Goal: Task Accomplishment & Management: Manage account settings

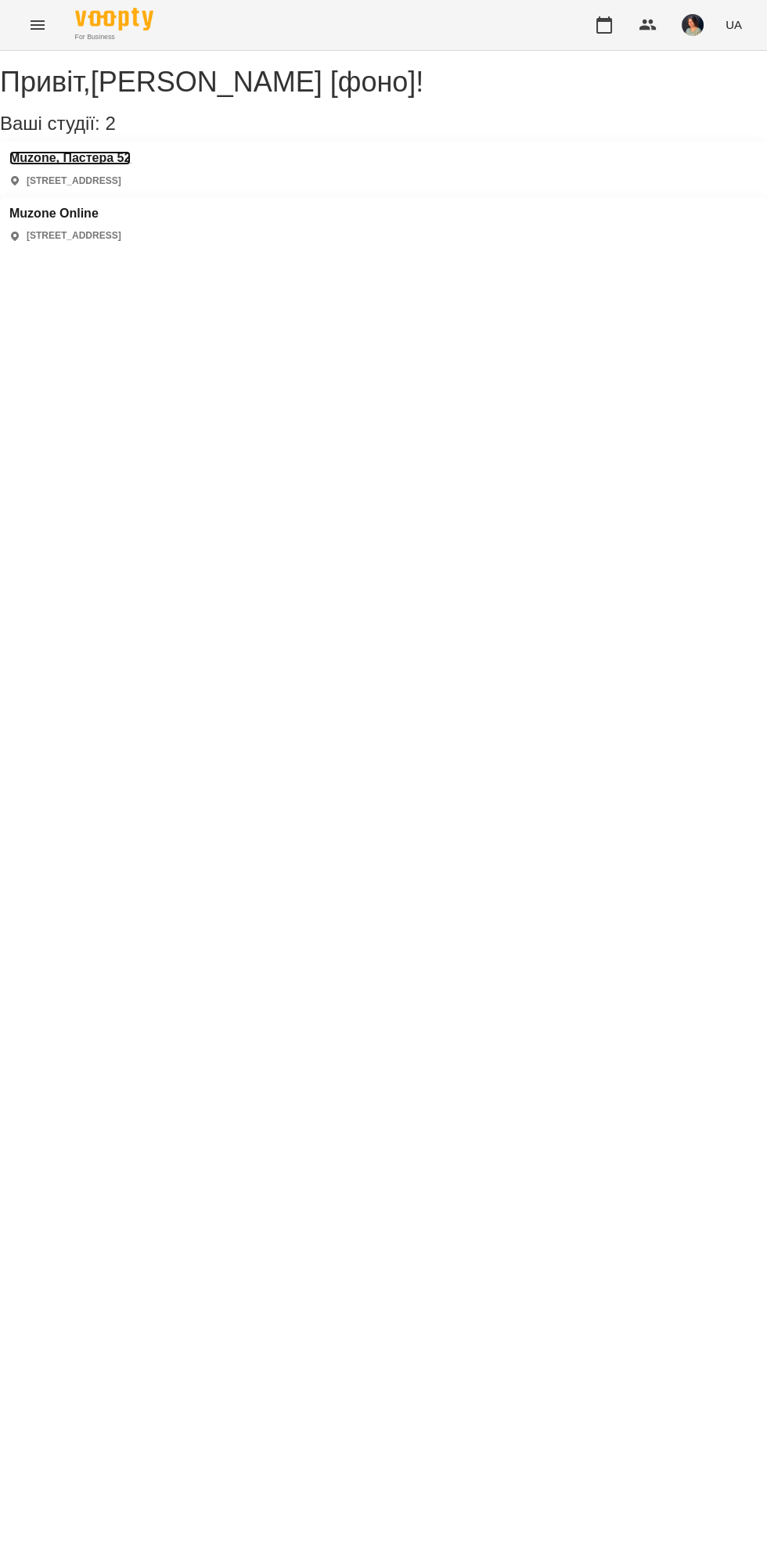
click at [107, 165] on h3 "Muzone, Пастера 52" at bounding box center [70, 158] width 121 height 14
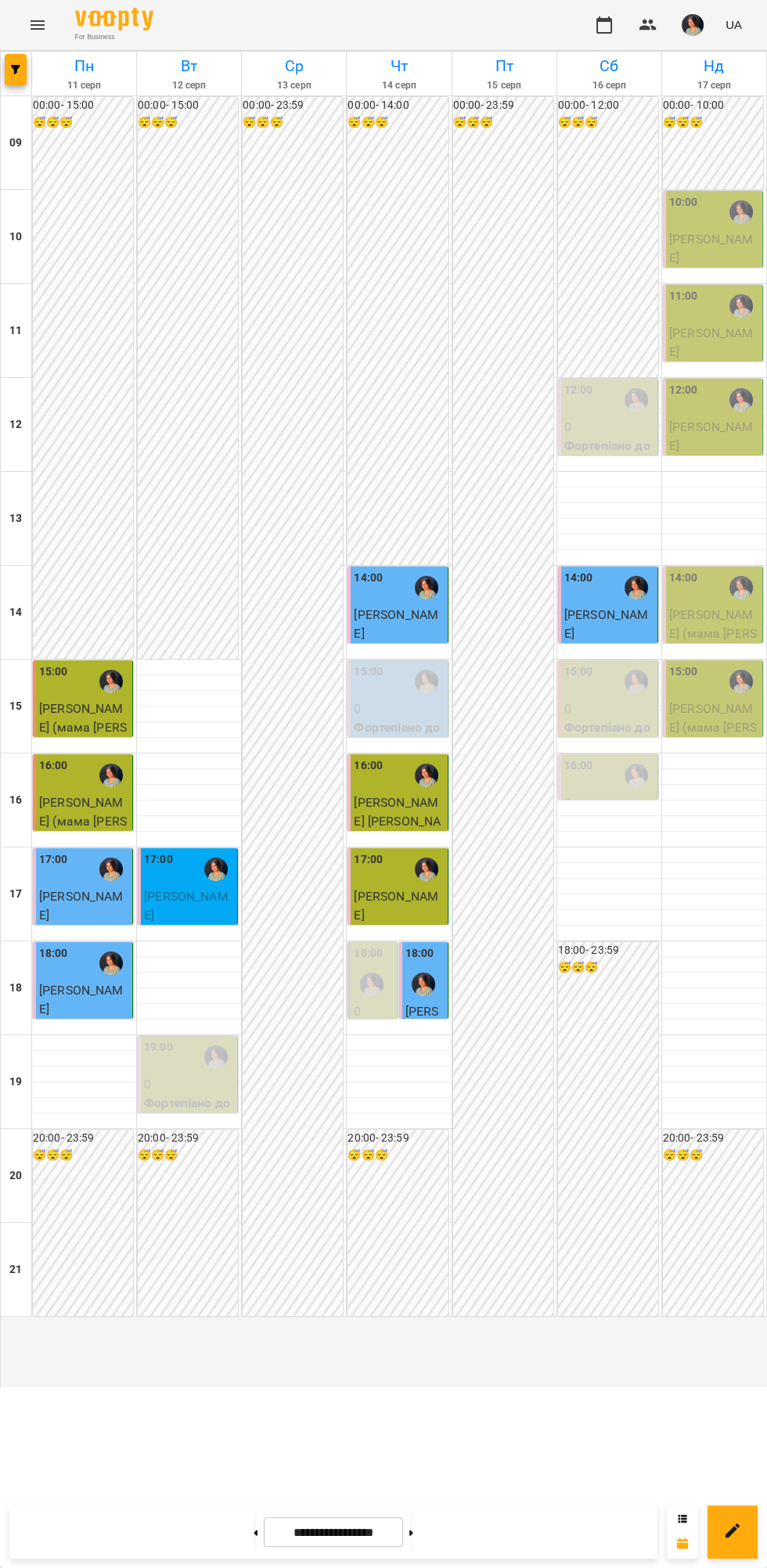
click at [720, 267] on p "[PERSON_NAME]" at bounding box center [714, 247] width 90 height 36
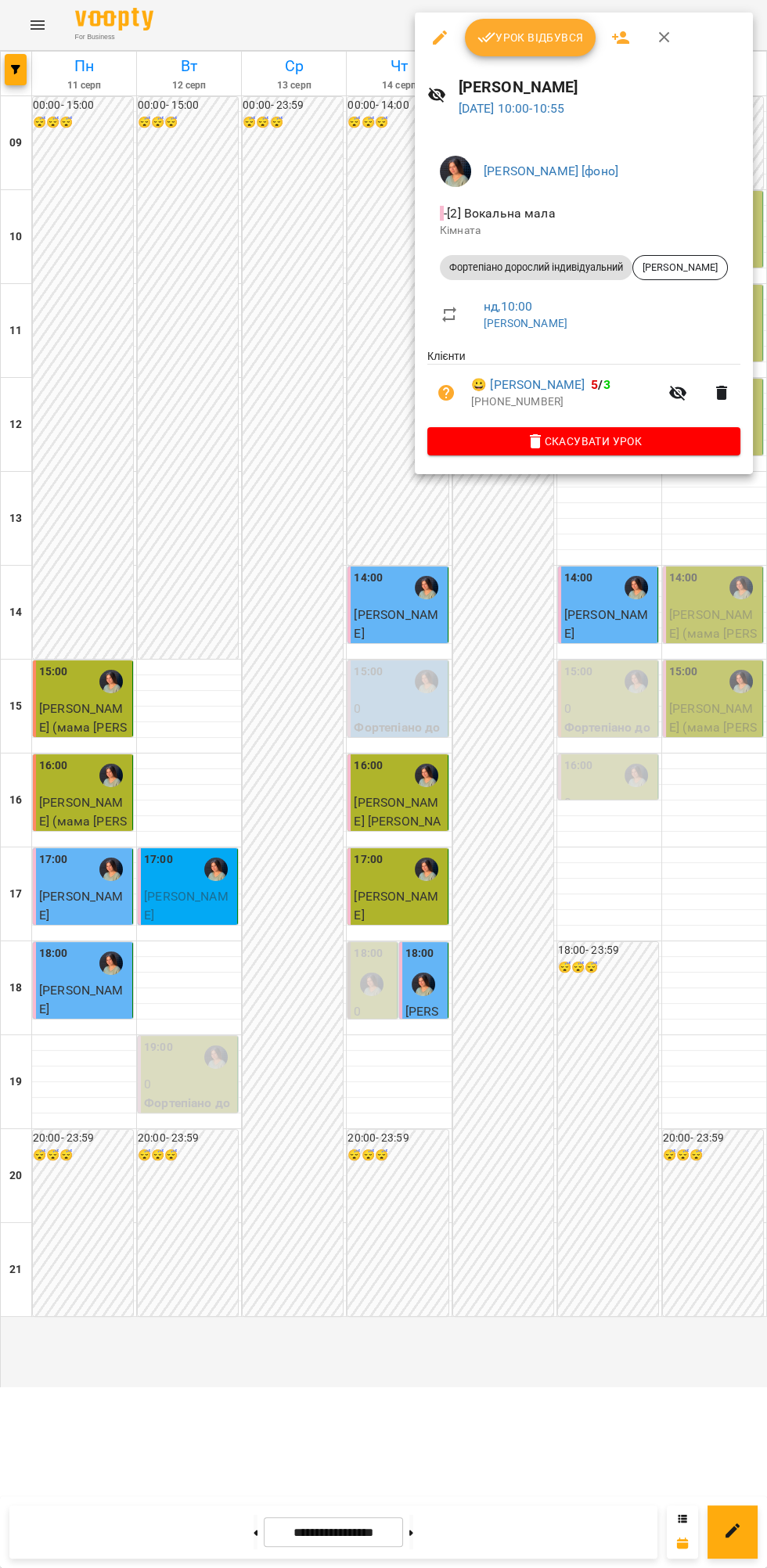
click at [555, 37] on span "Урок відбувся" at bounding box center [531, 37] width 107 height 19
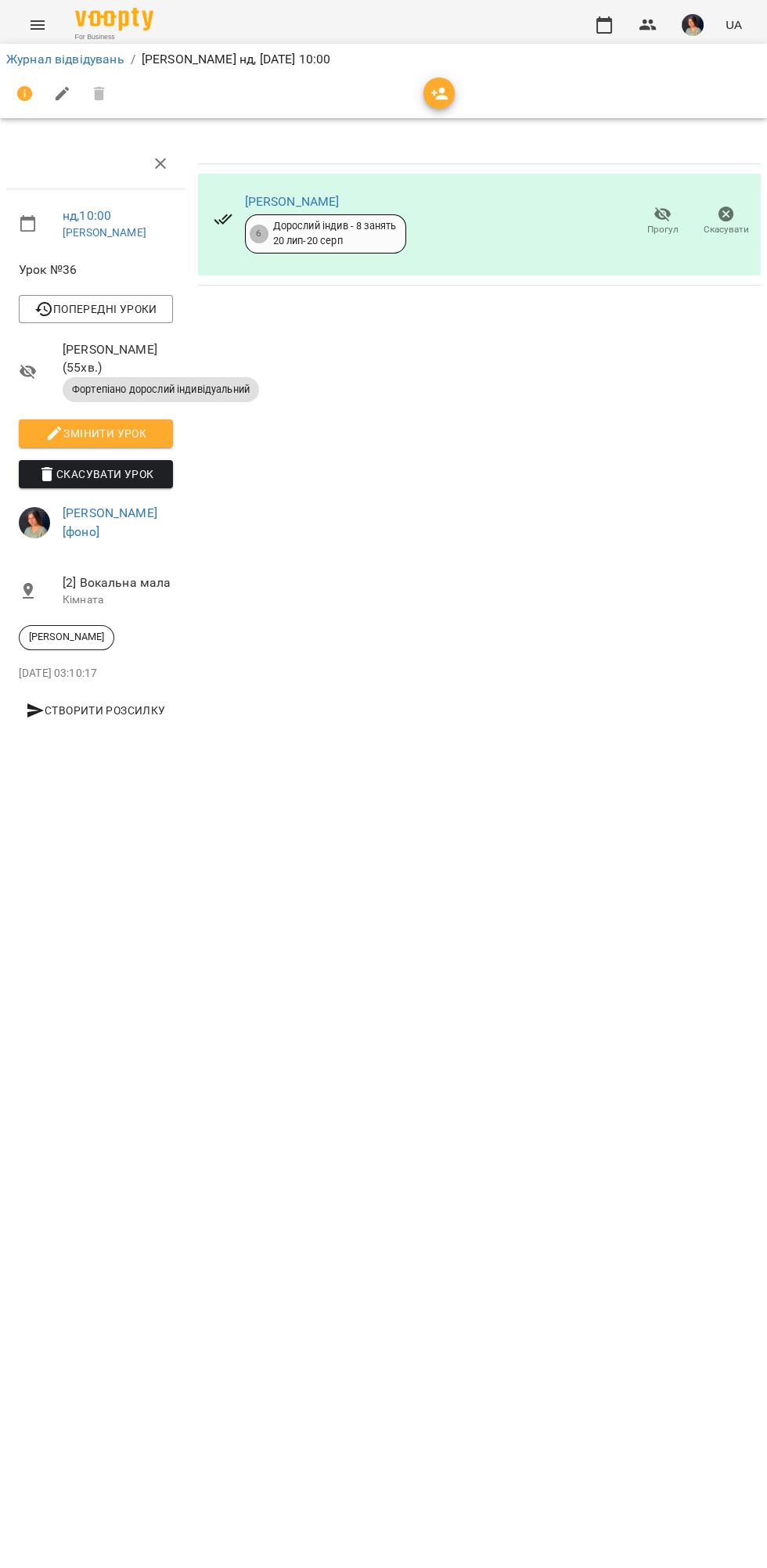
scroll to position [0, 6]
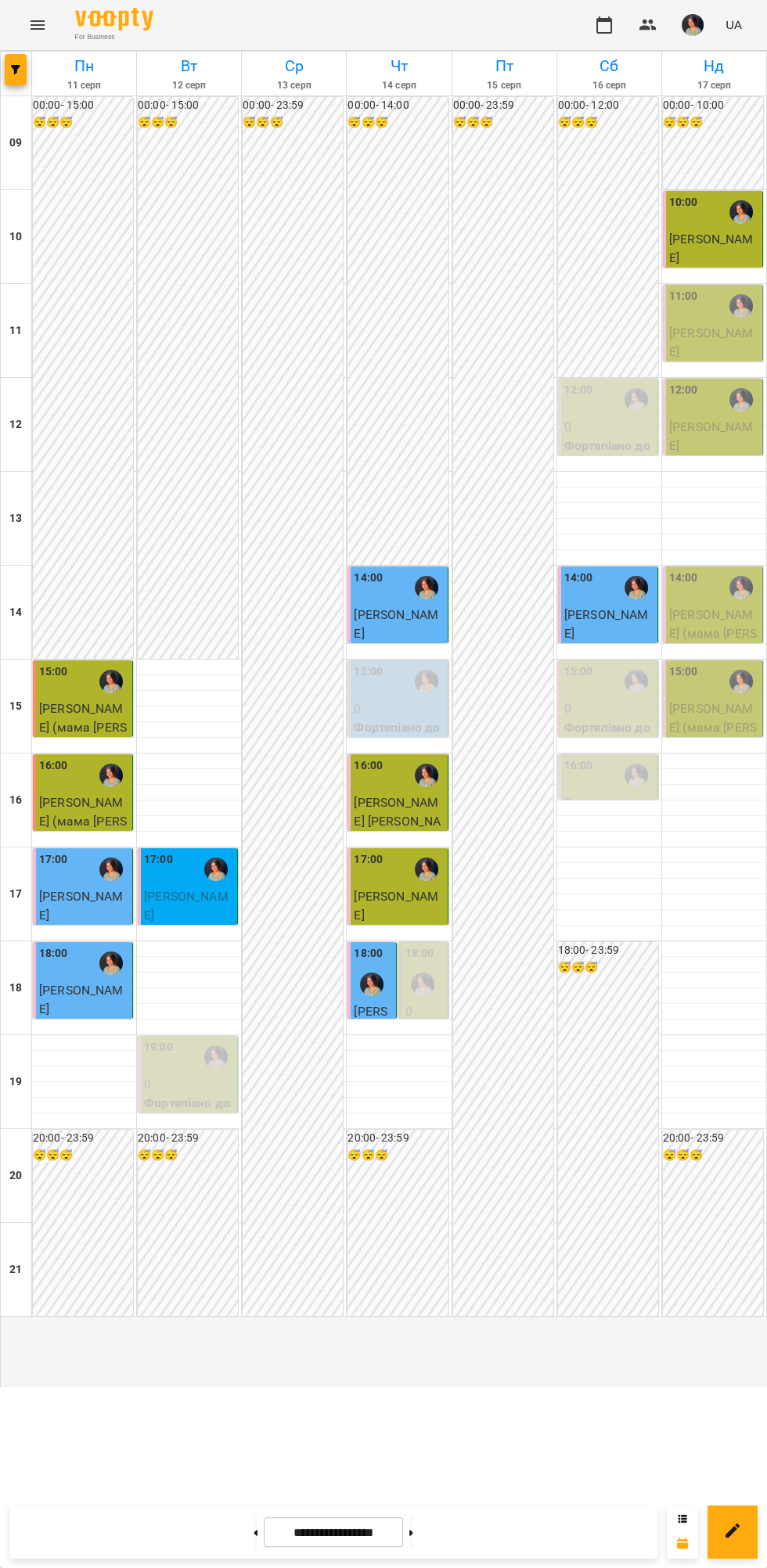
click at [723, 361] on p "[PERSON_NAME]" at bounding box center [714, 341] width 90 height 36
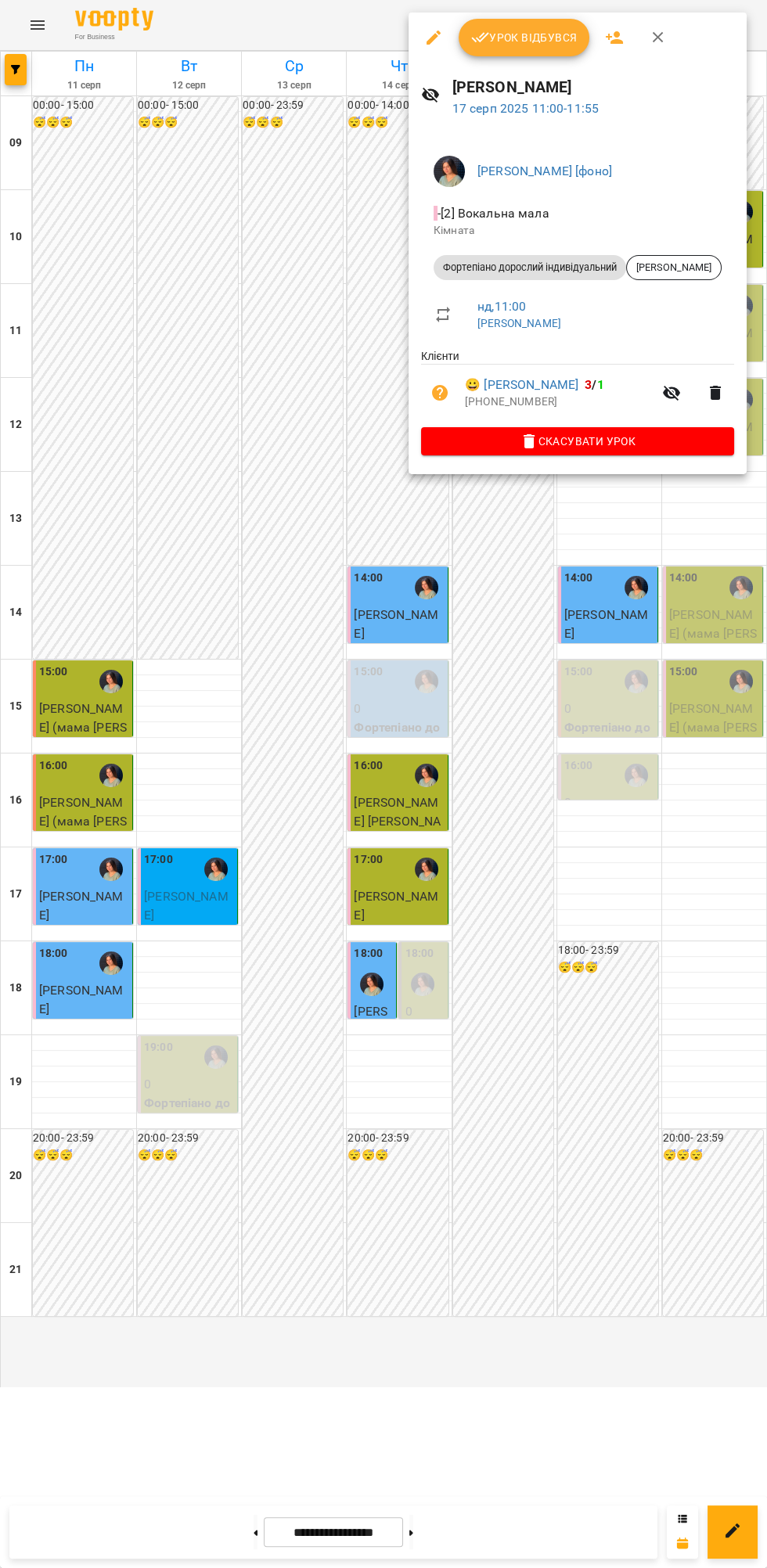
click at [520, 32] on span "Урок відбувся" at bounding box center [524, 37] width 107 height 19
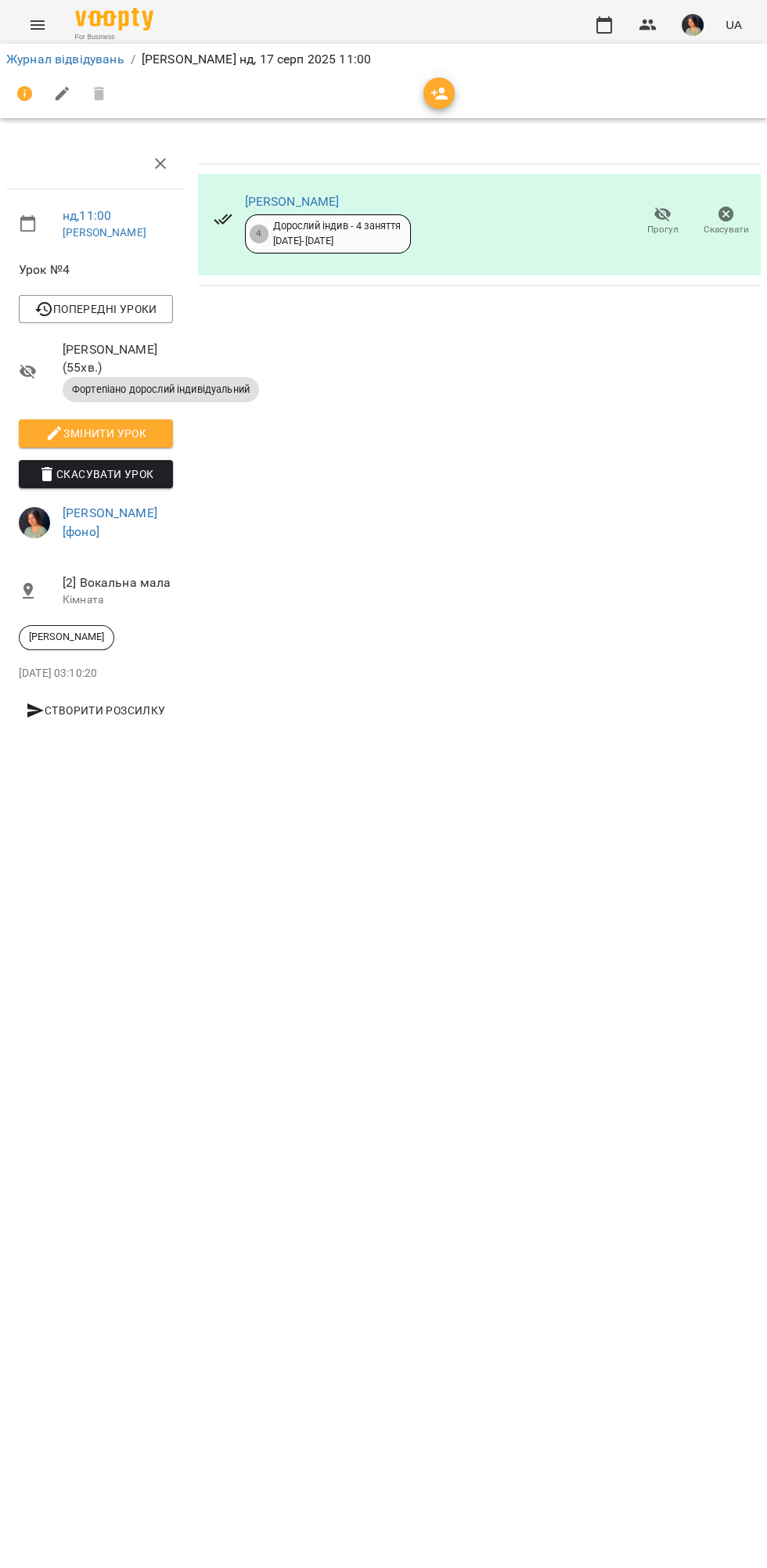
scroll to position [0, 6]
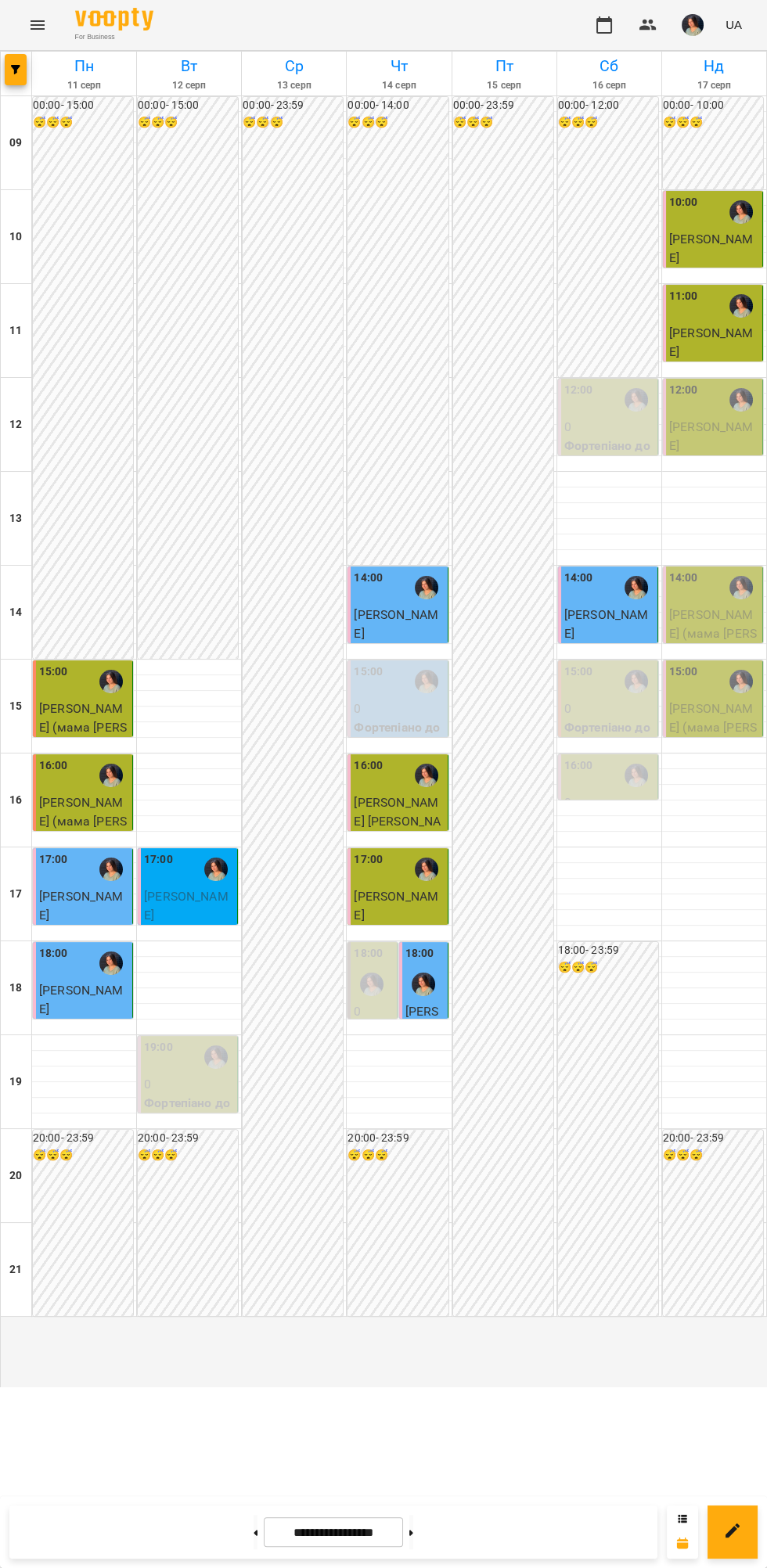
click at [728, 418] on div at bounding box center [741, 399] width 36 height 36
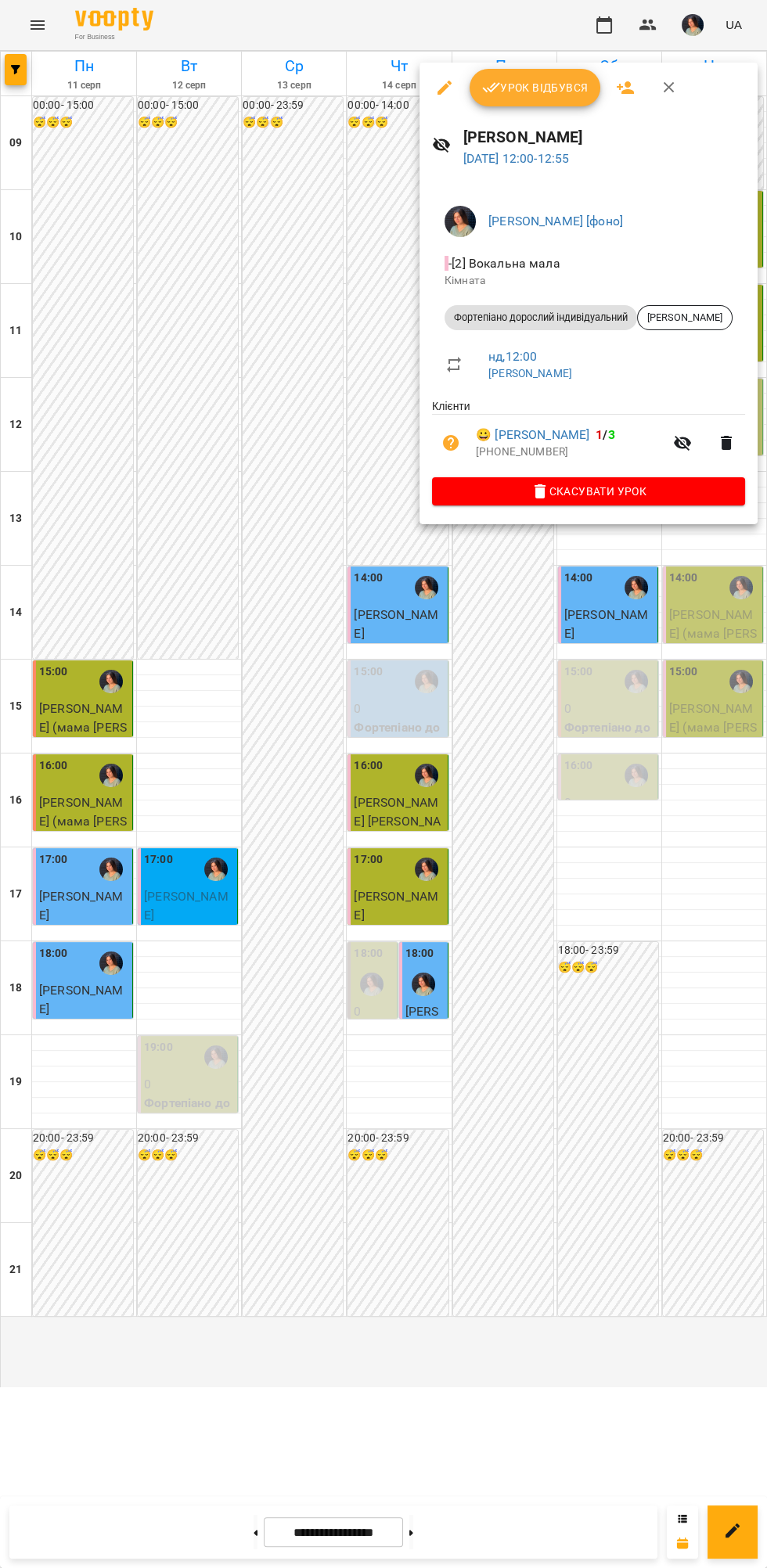
click at [553, 83] on span "Урок відбувся" at bounding box center [536, 87] width 107 height 19
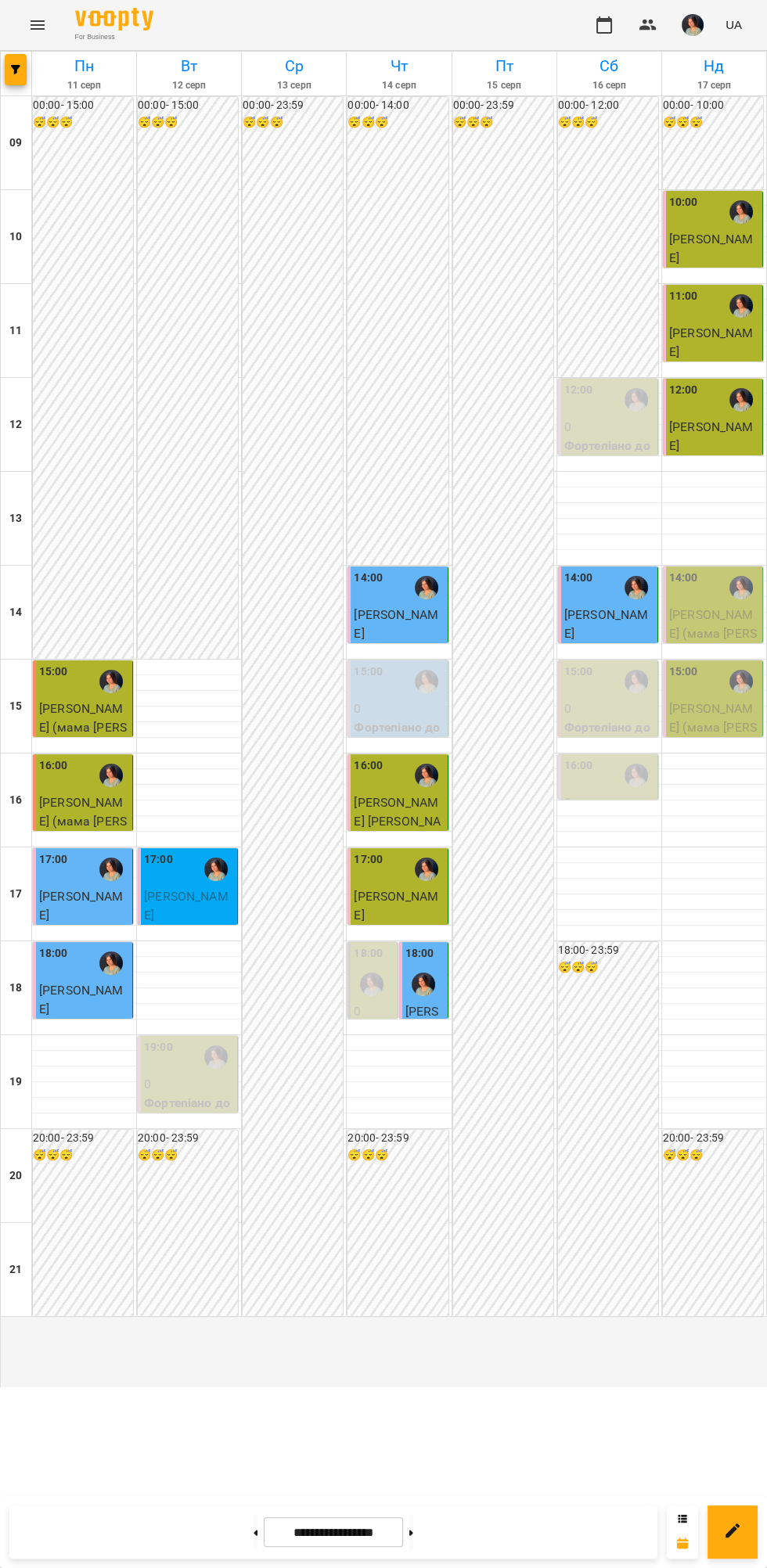
click at [706, 658] on span "[PERSON_NAME] (мама [PERSON_NAME])" at bounding box center [713, 633] width 87 height 52
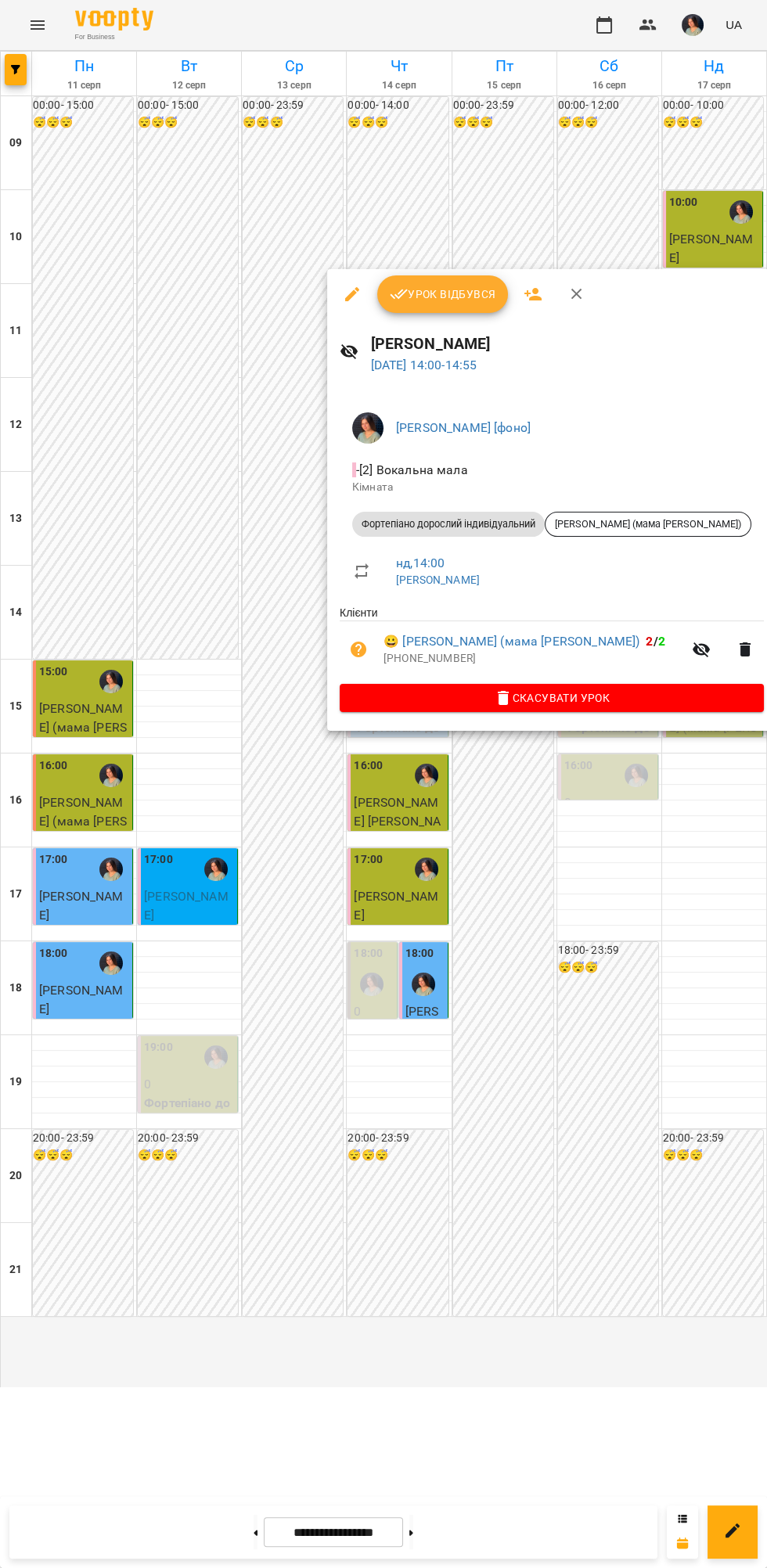
click at [437, 303] on button "Урок відбувся" at bounding box center [443, 294] width 132 height 37
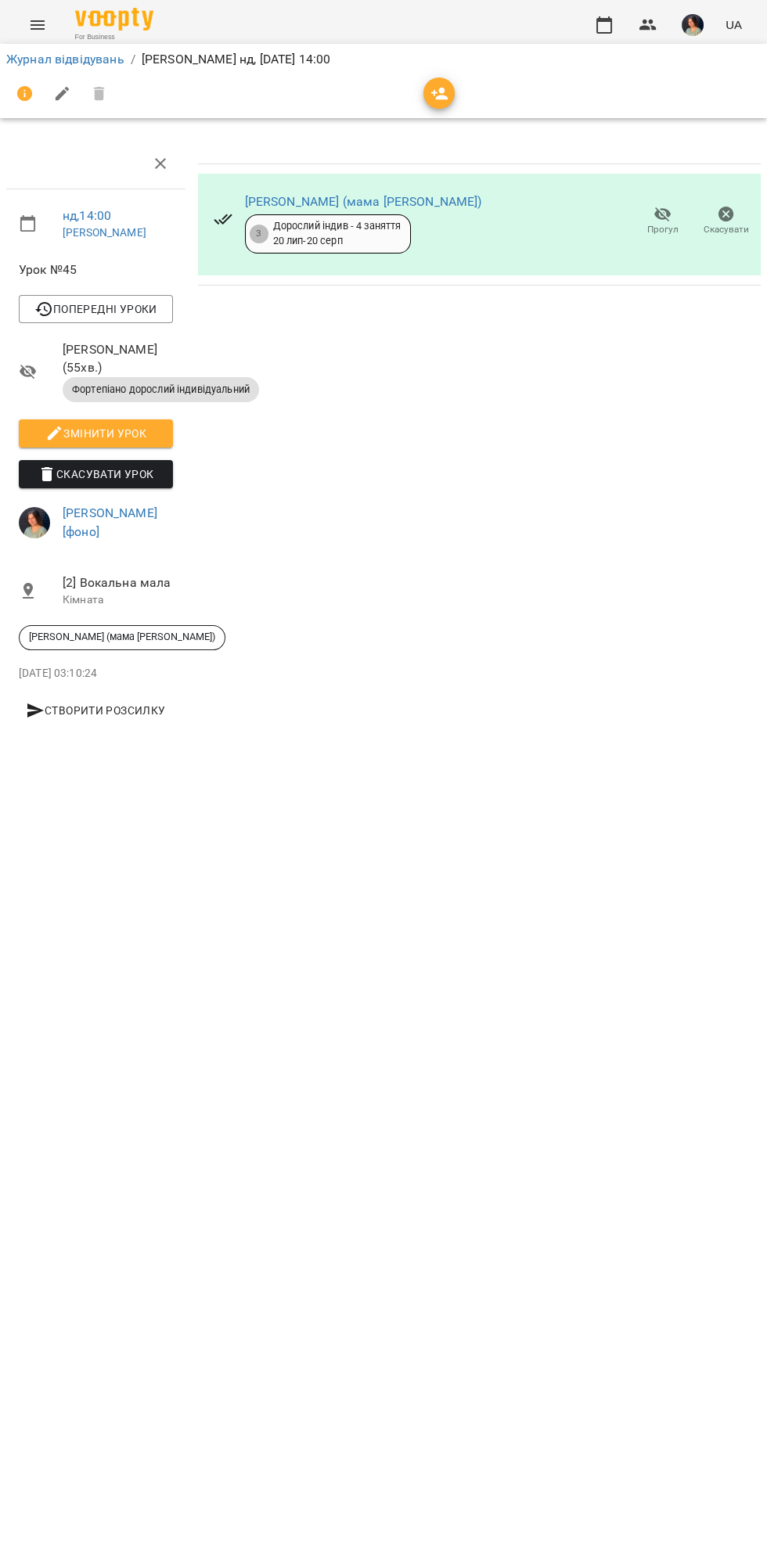
scroll to position [0, 6]
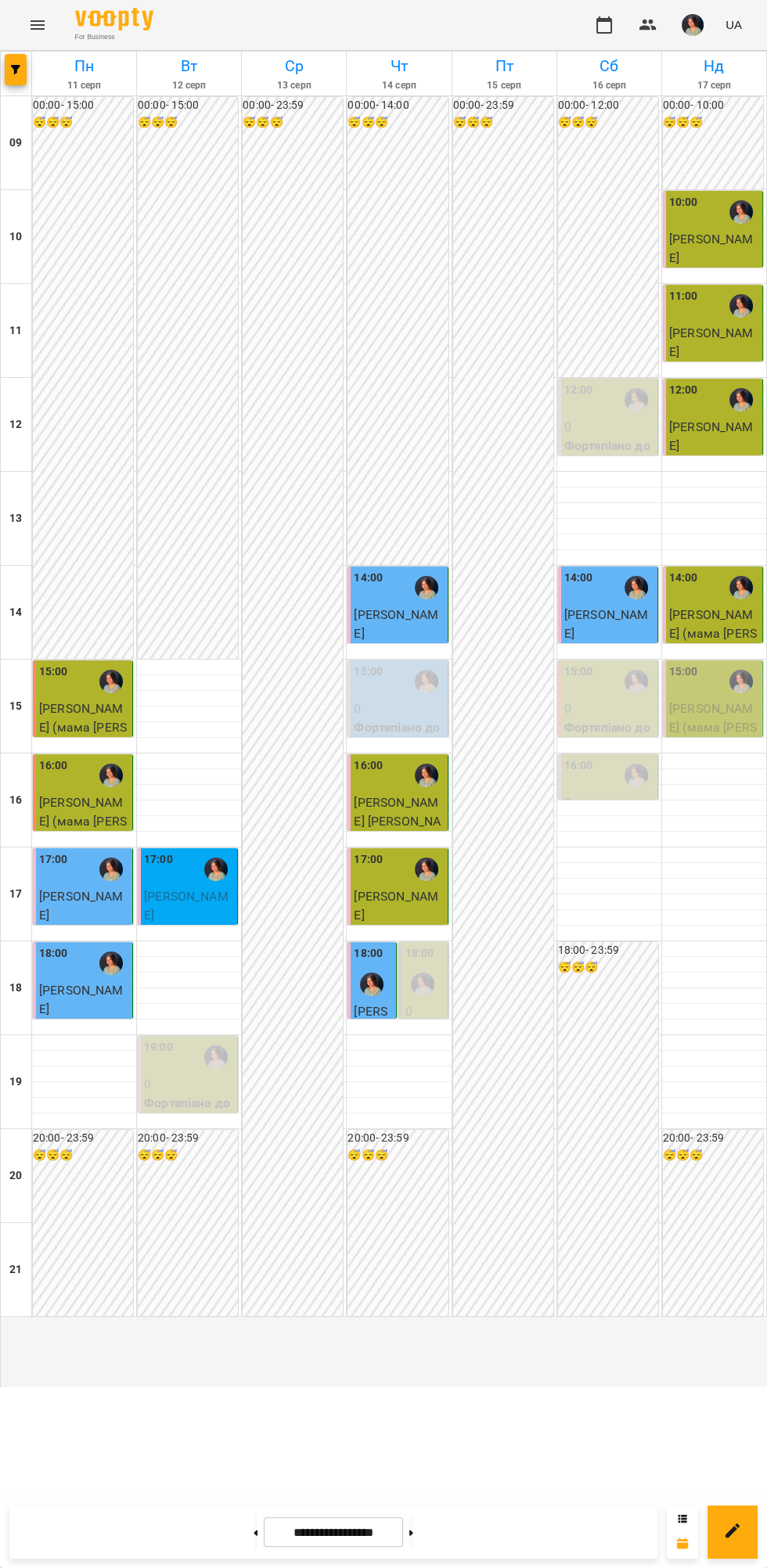
click at [697, 753] on span "[PERSON_NAME] (мама [PERSON_NAME])" at bounding box center [713, 727] width 87 height 52
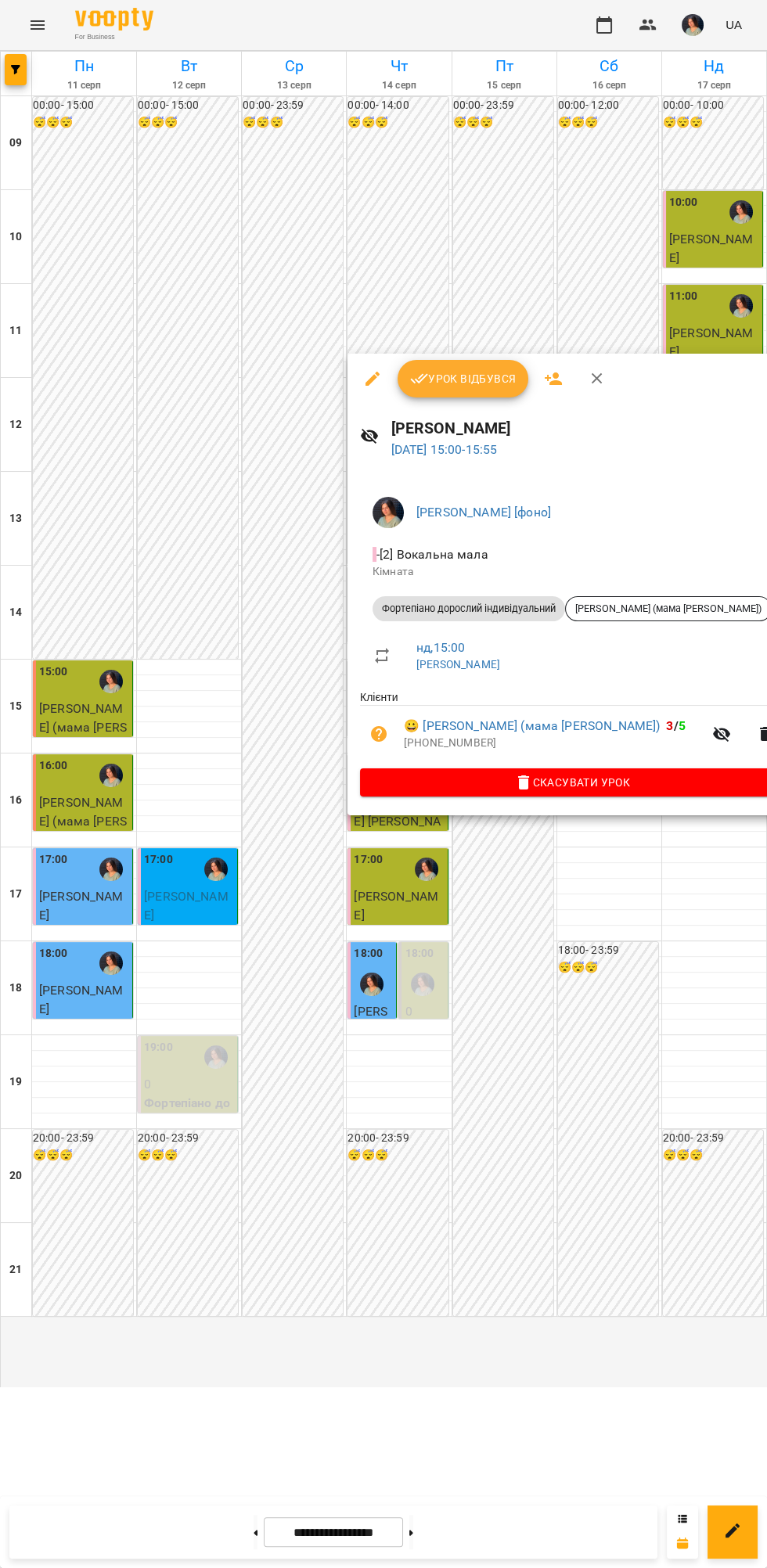
click at [477, 378] on span "Урок відбувся" at bounding box center [464, 378] width 107 height 19
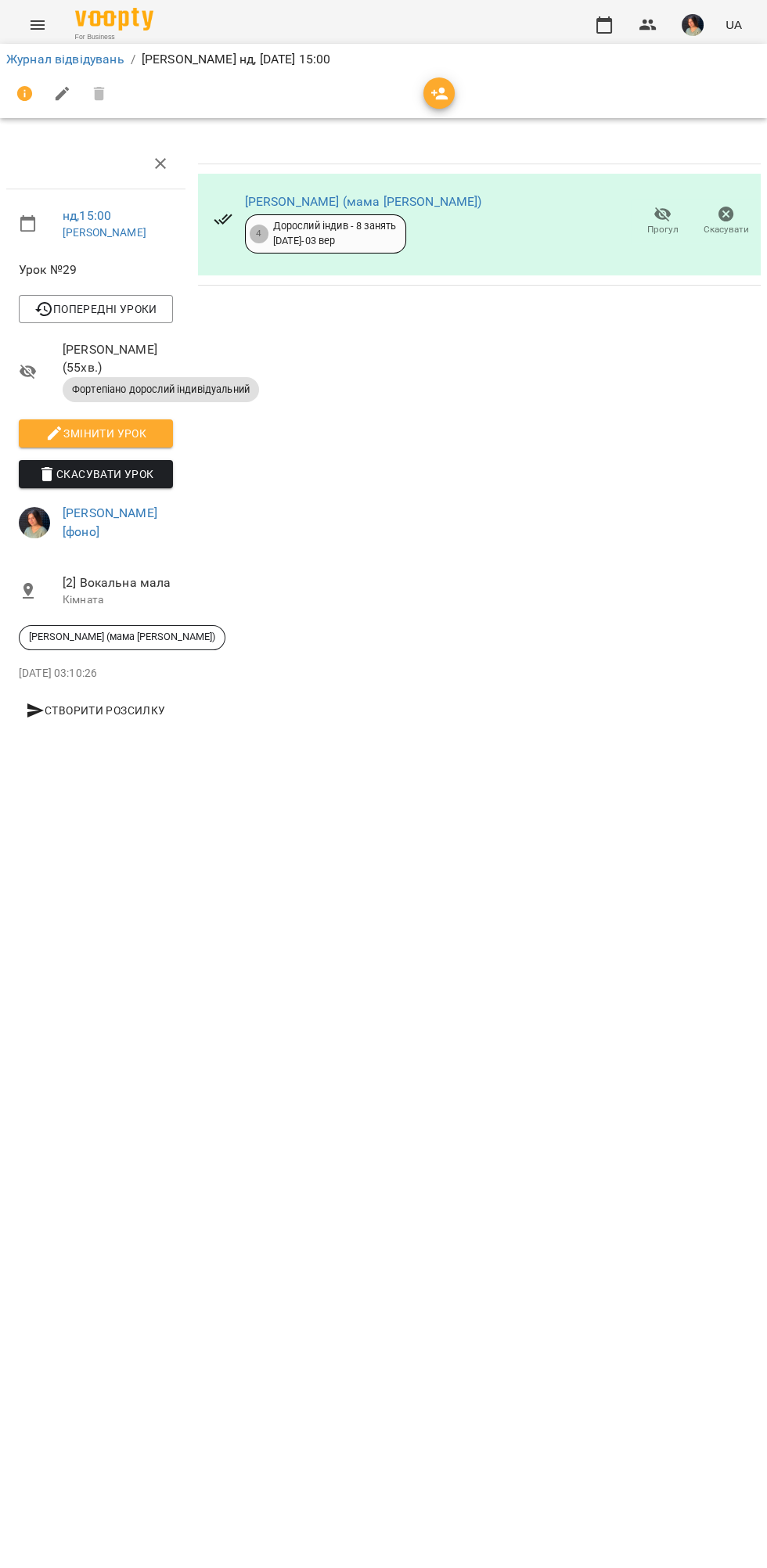
scroll to position [0, 6]
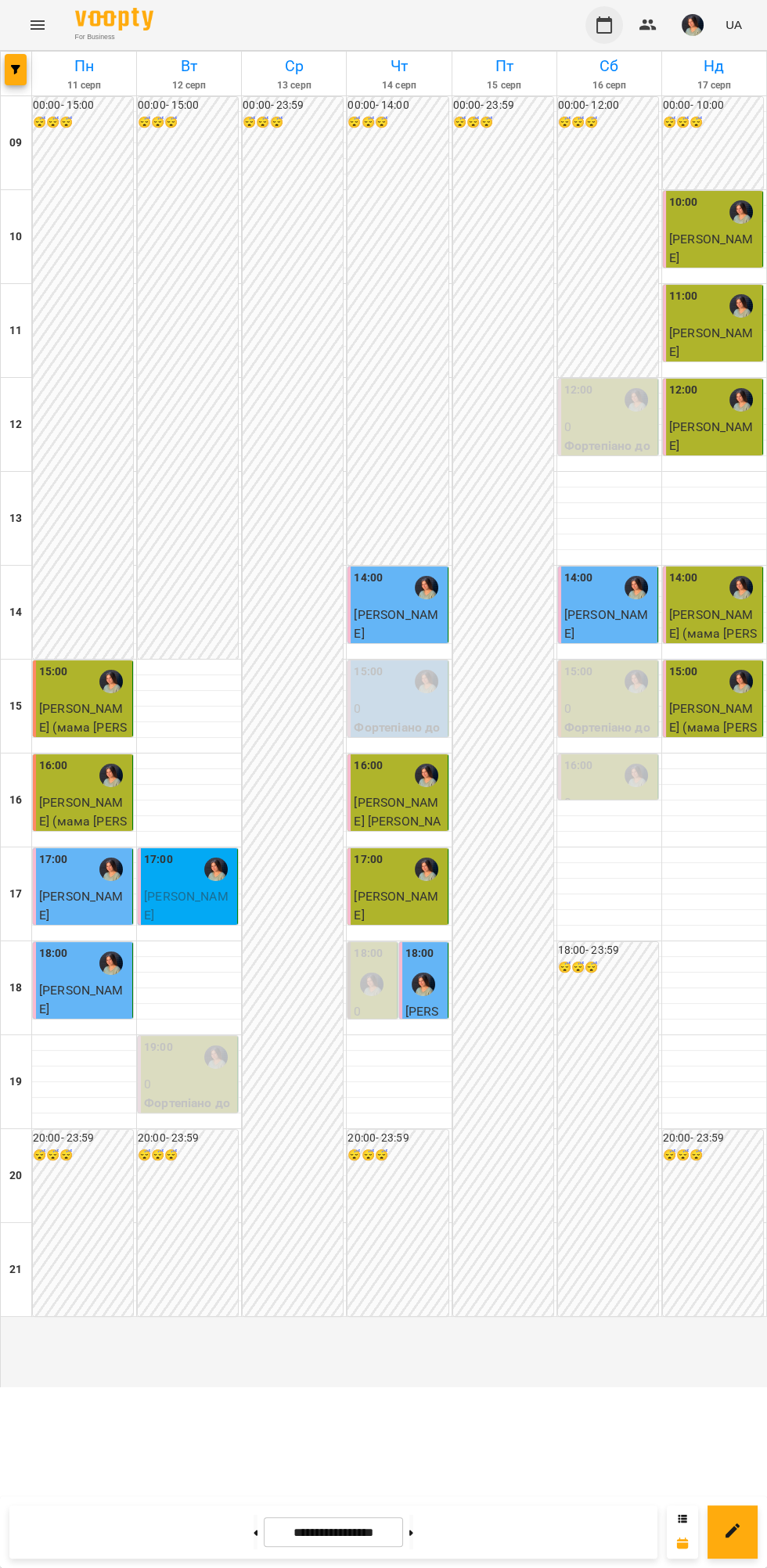
click at [602, 25] on icon "button" at bounding box center [604, 24] width 19 height 19
click at [413, 1528] on button at bounding box center [411, 1532] width 4 height 35
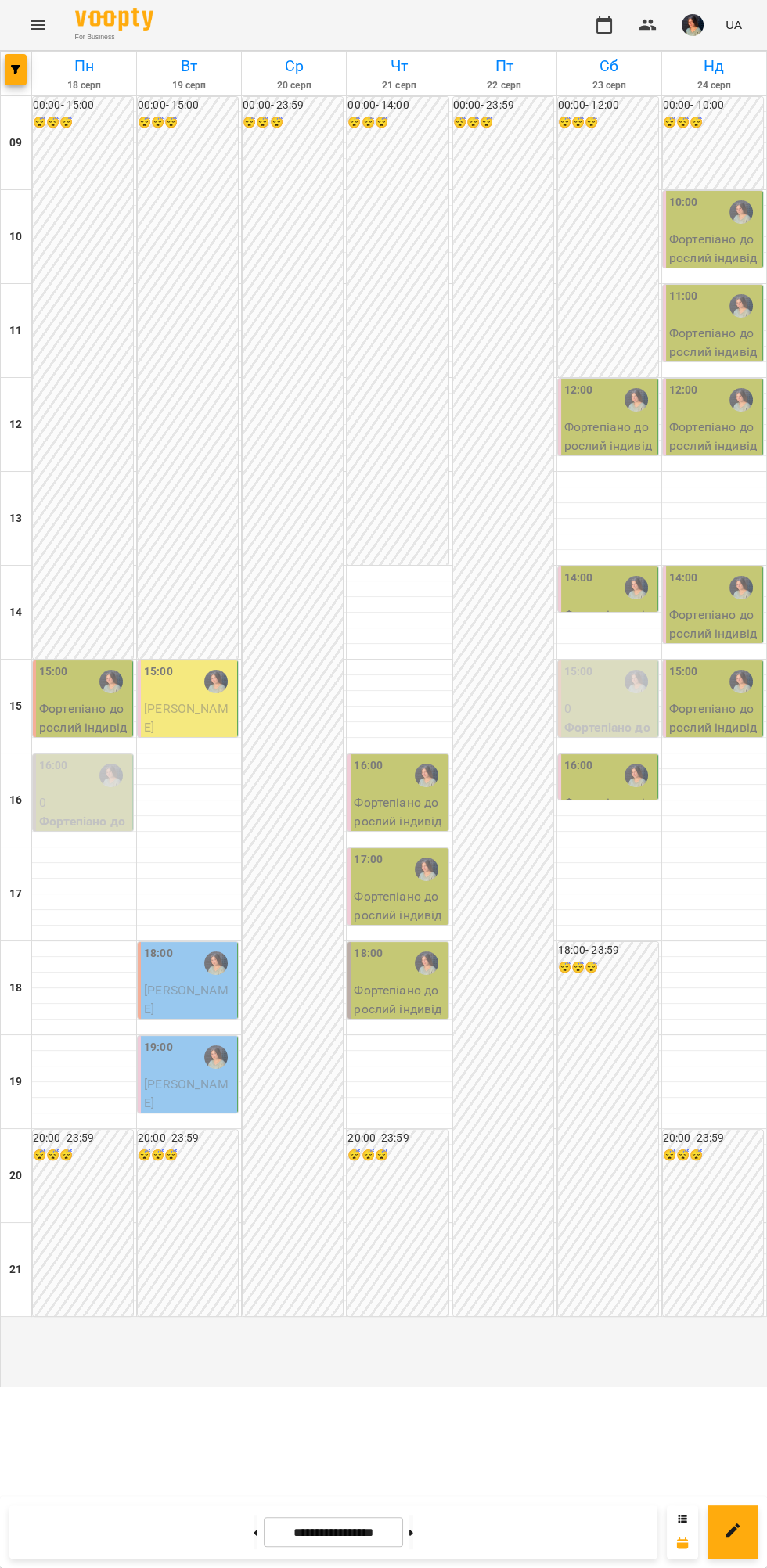
click at [608, 606] on div "14:00" at bounding box center [608, 587] width 90 height 36
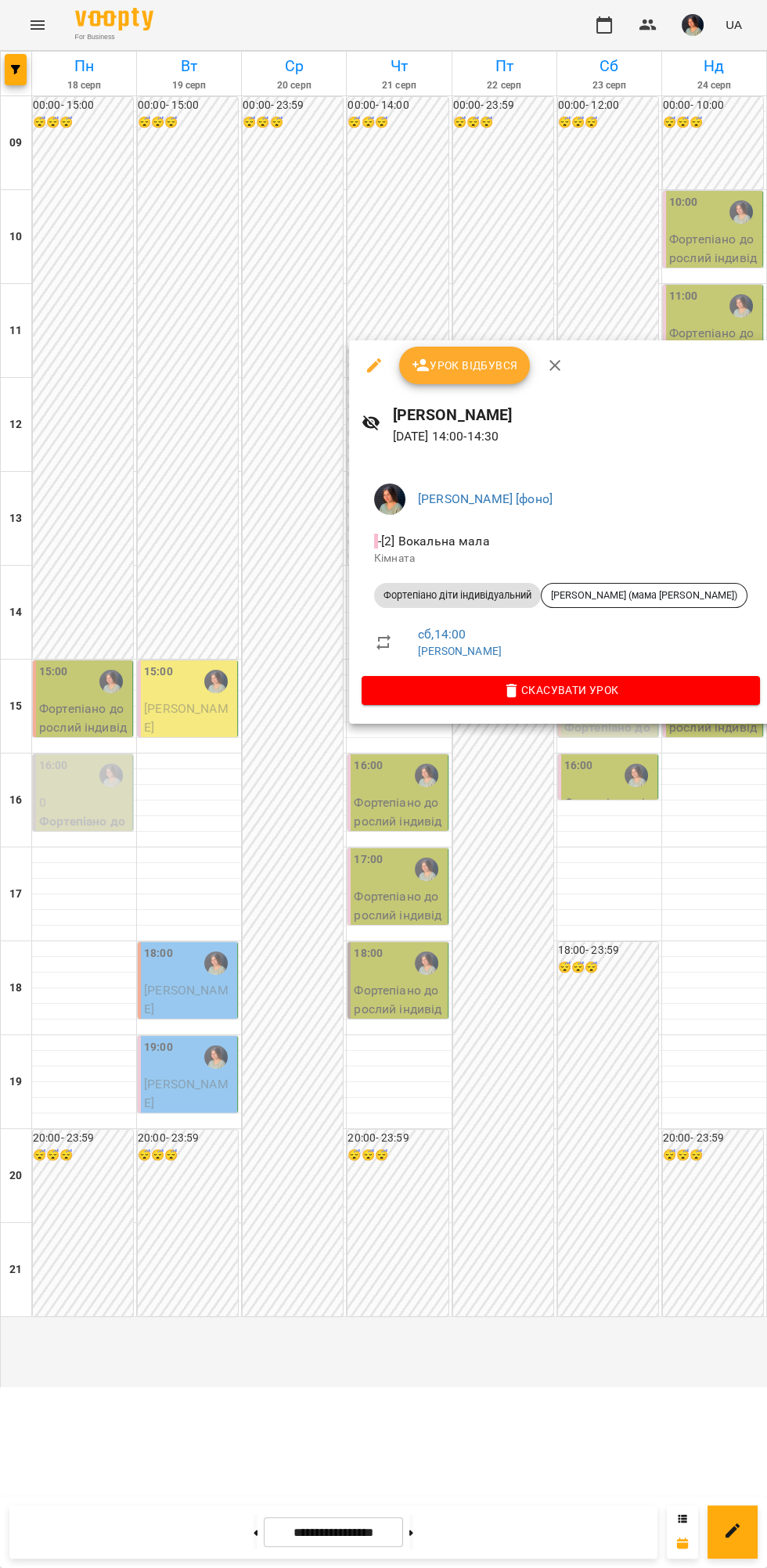
click at [620, 995] on div at bounding box center [384, 784] width 767 height 1568
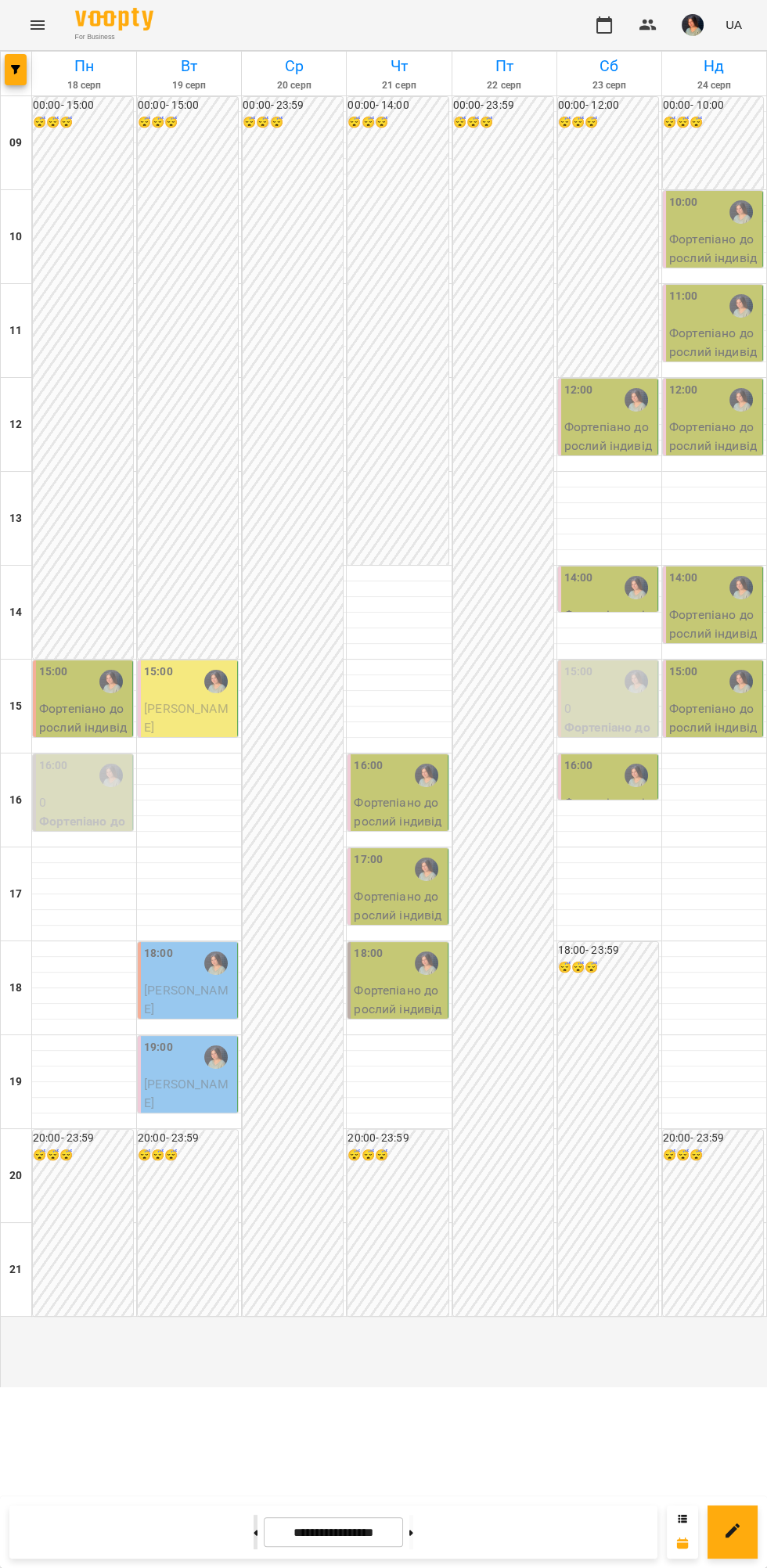
click at [254, 1532] on icon at bounding box center [256, 1532] width 4 height 6
type input "**********"
